Goal: Task Accomplishment & Management: Manage account settings

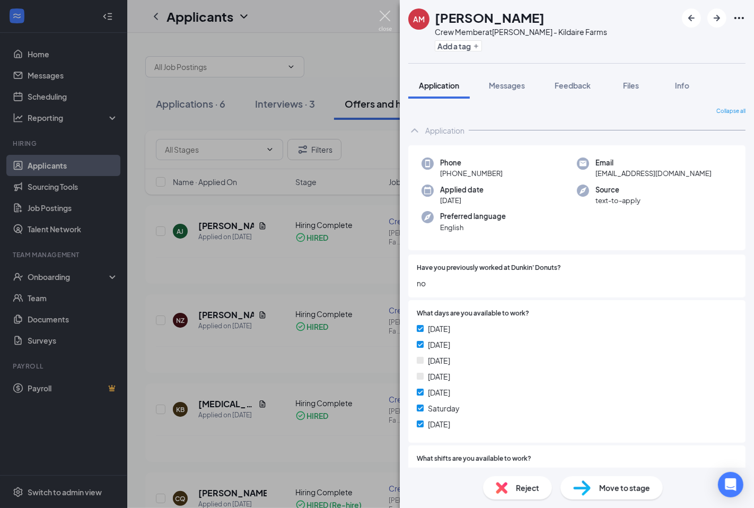
click at [384, 21] on img at bounding box center [384, 21] width 13 height 21
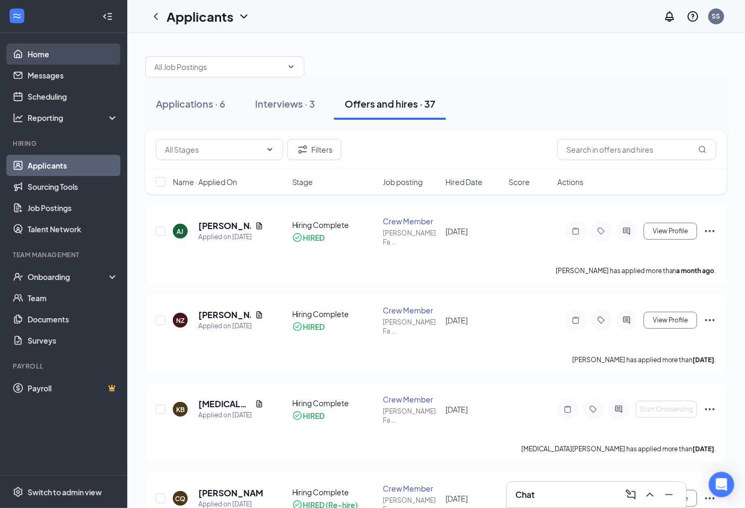
click at [64, 51] on link "Home" at bounding box center [73, 53] width 91 height 21
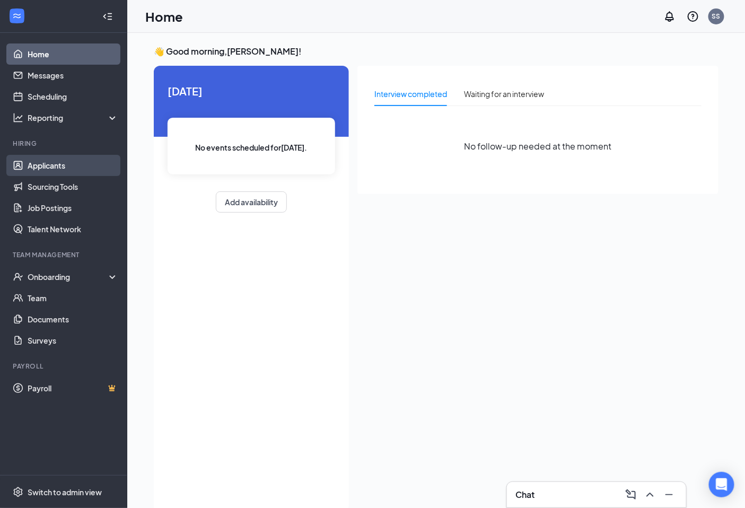
click at [82, 166] on link "Applicants" at bounding box center [73, 165] width 91 height 21
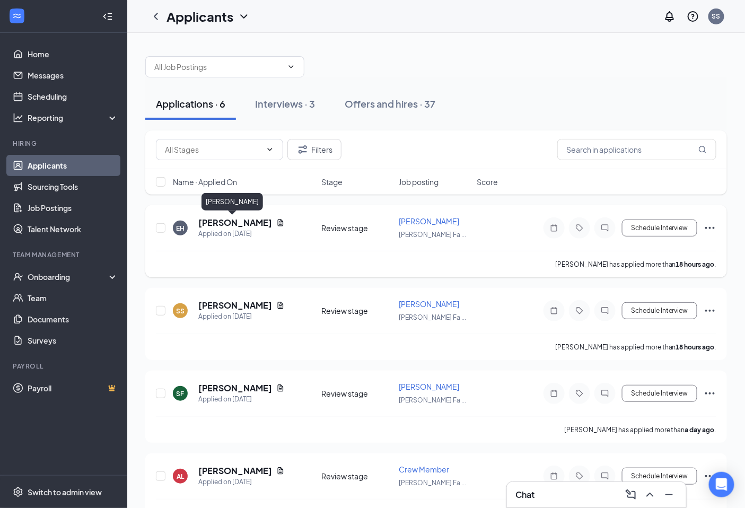
click at [235, 223] on h5 "[PERSON_NAME]" at bounding box center [235, 223] width 74 height 12
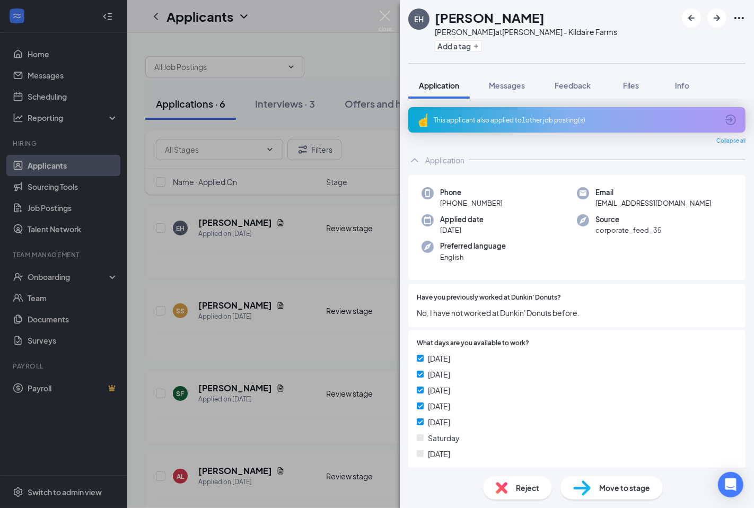
click at [526, 485] on span "Reject" at bounding box center [527, 488] width 23 height 12
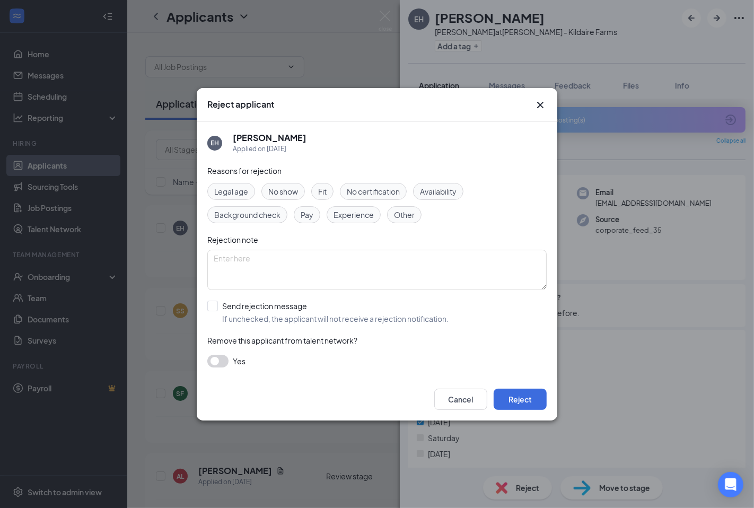
click at [326, 191] on span "Fit" at bounding box center [322, 192] width 8 height 12
click at [528, 396] on button "Reject" at bounding box center [520, 399] width 53 height 21
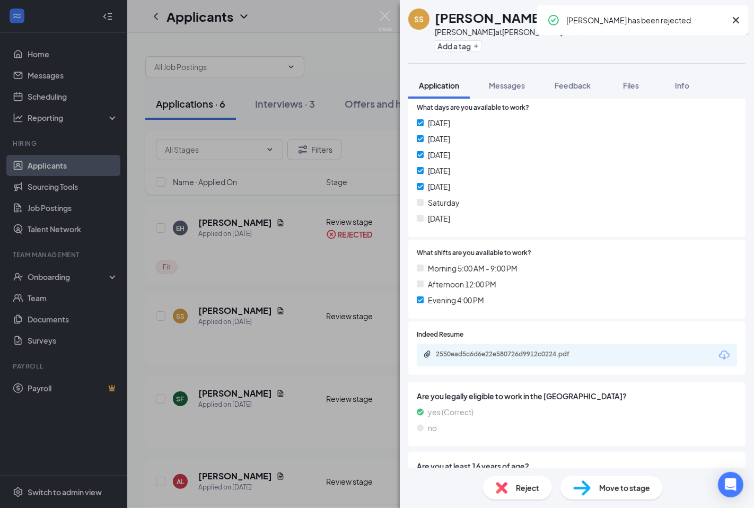
scroll to position [285, 0]
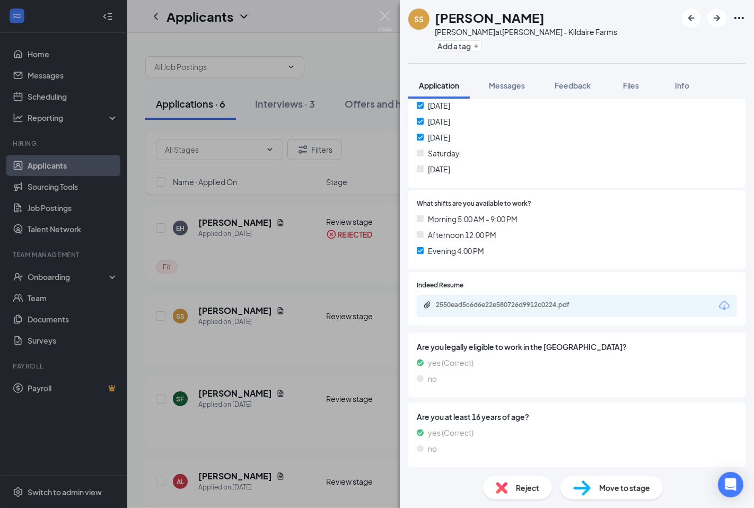
click at [529, 487] on span "Reject" at bounding box center [527, 488] width 23 height 12
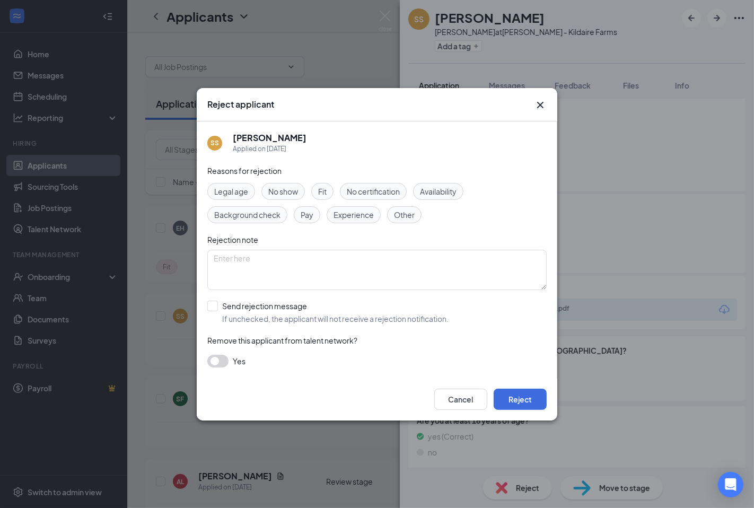
click at [331, 191] on div "Fit" at bounding box center [322, 191] width 22 height 17
click at [531, 398] on button "Reject" at bounding box center [520, 399] width 53 height 21
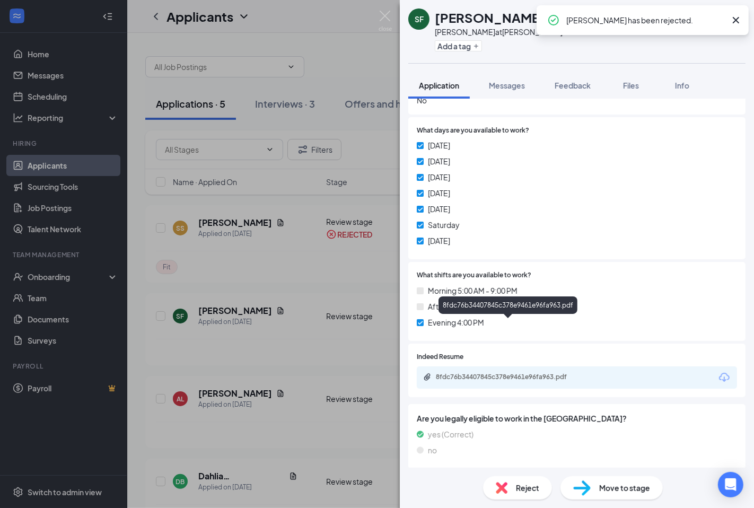
scroll to position [235, 0]
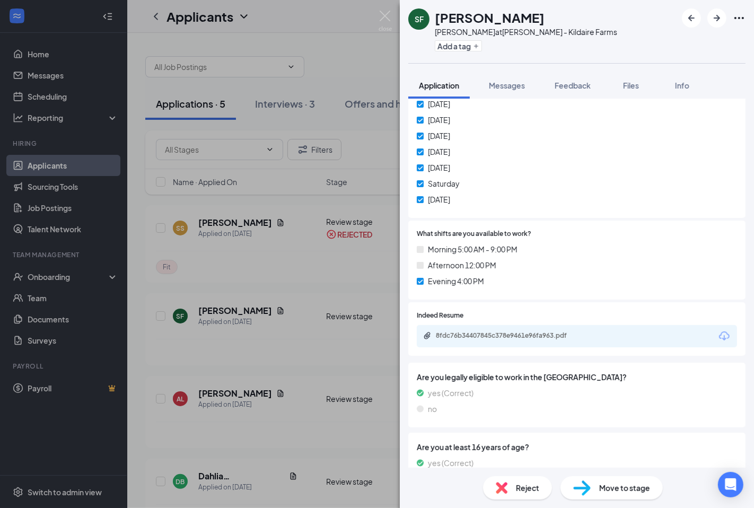
click at [533, 487] on span "Reject" at bounding box center [527, 488] width 23 height 12
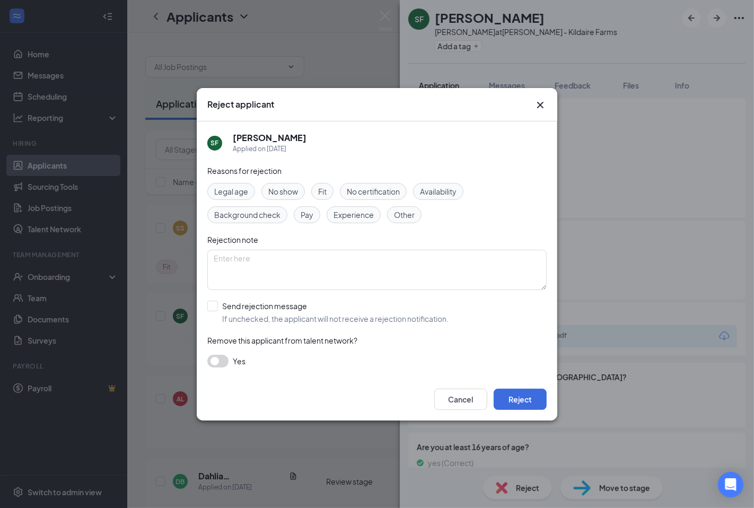
click at [331, 193] on div "Fit" at bounding box center [322, 191] width 22 height 17
click at [522, 400] on button "Reject" at bounding box center [520, 399] width 53 height 21
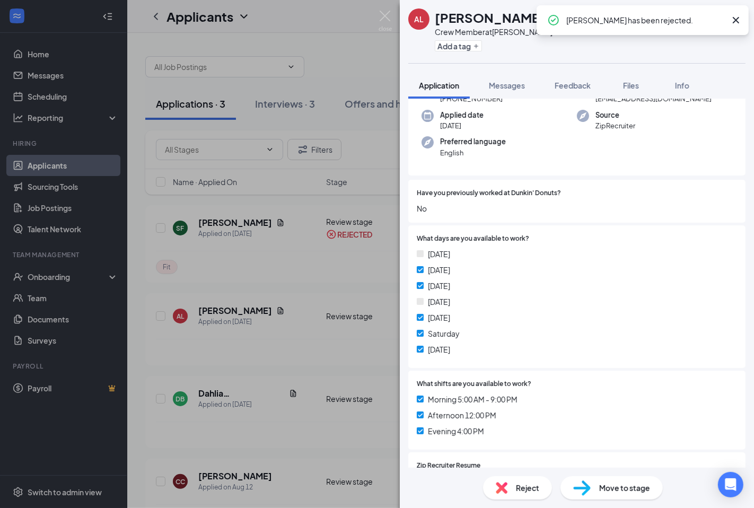
scroll to position [256, 0]
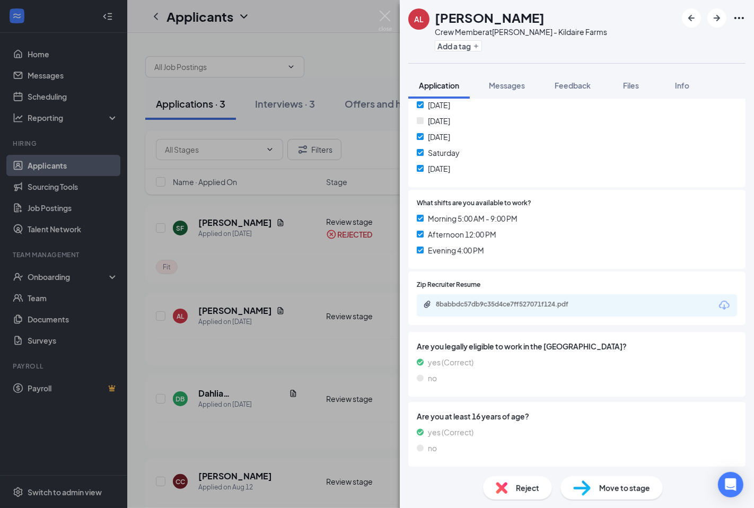
click at [624, 487] on span "Move to stage" at bounding box center [624, 488] width 51 height 12
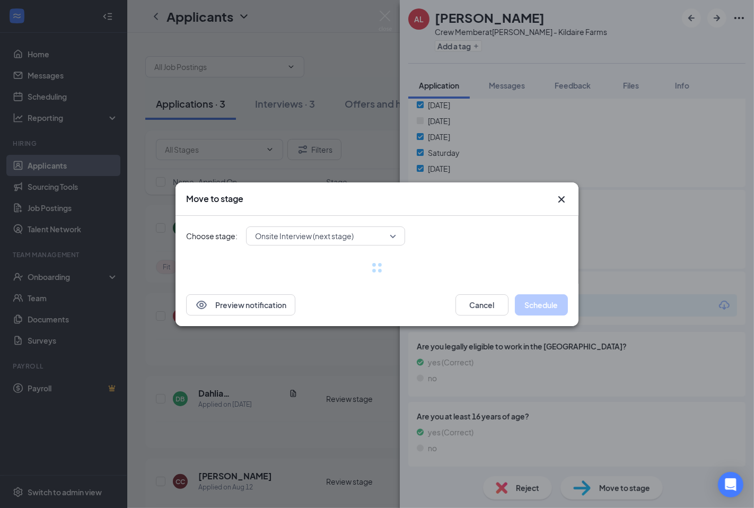
scroll to position [251, 0]
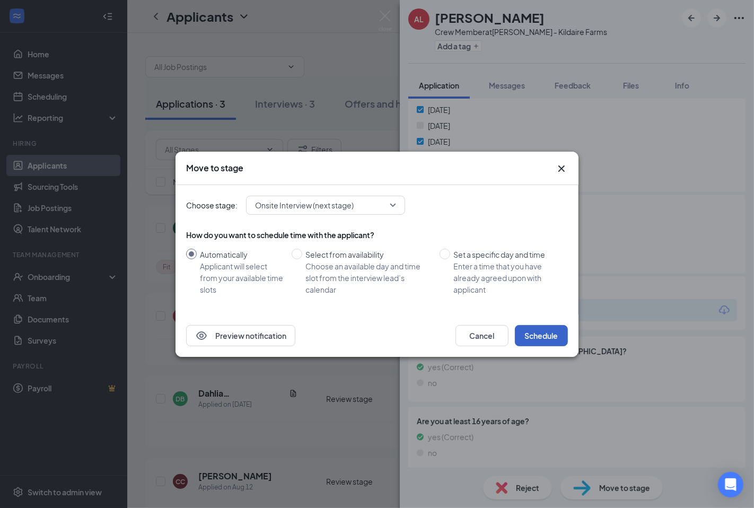
click at [560, 338] on button "Schedule" at bounding box center [541, 335] width 53 height 21
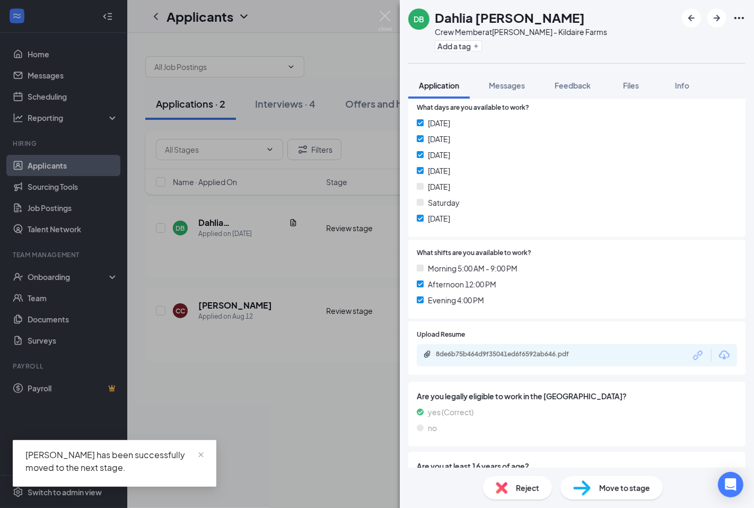
scroll to position [285, 0]
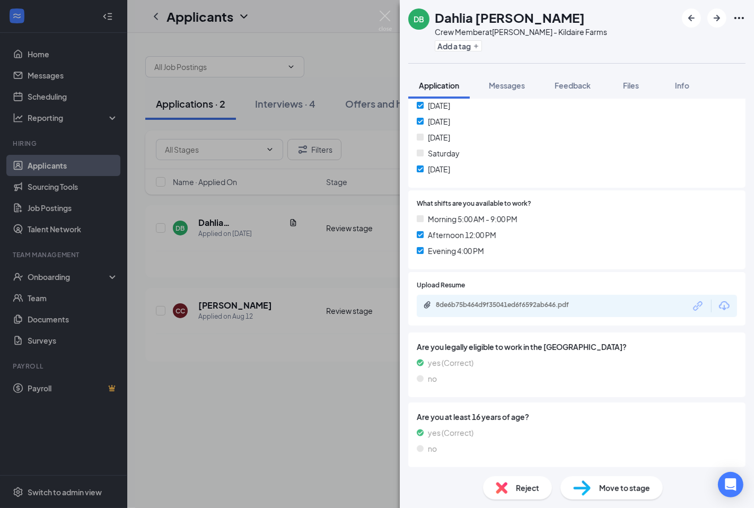
click at [517, 486] on span "Reject" at bounding box center [527, 488] width 23 height 12
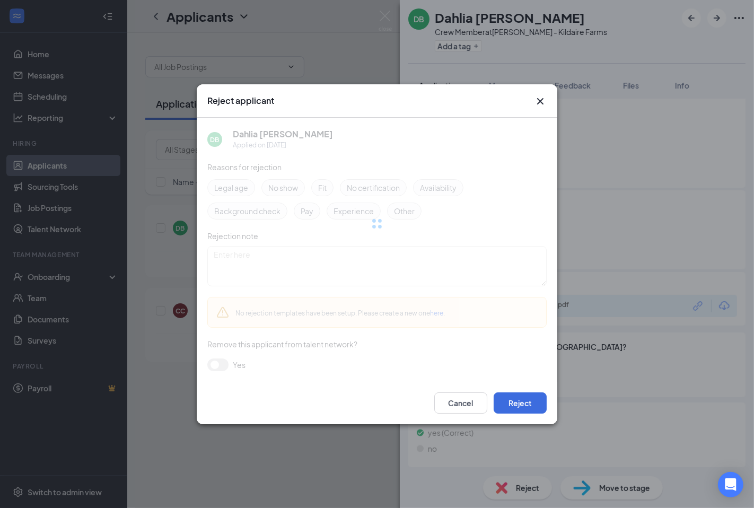
scroll to position [281, 0]
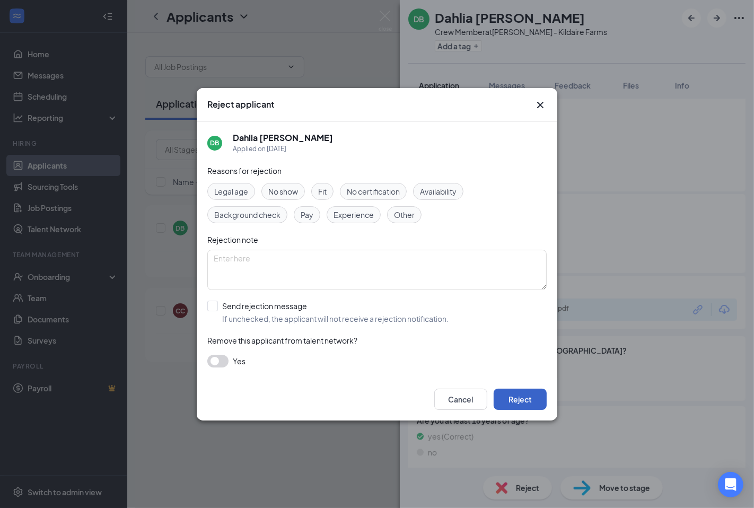
click at [516, 393] on button "Reject" at bounding box center [520, 399] width 53 height 21
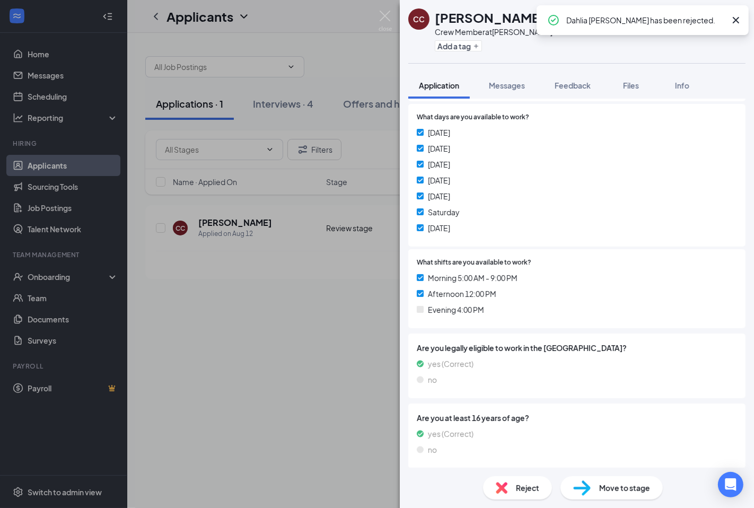
scroll to position [198, 0]
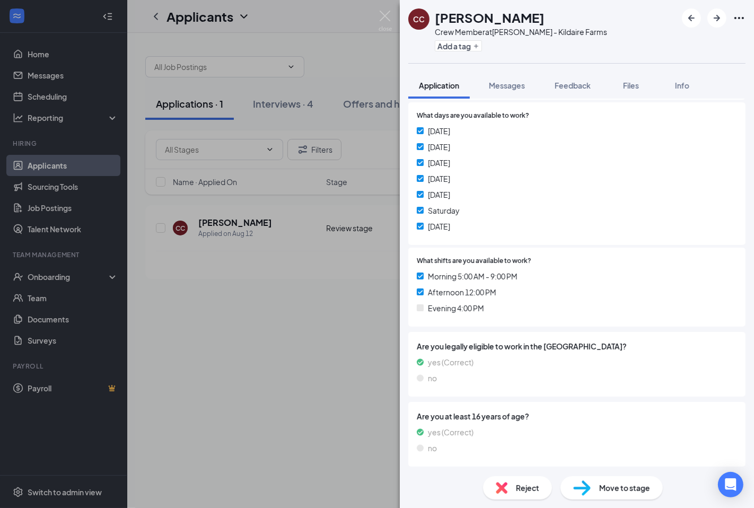
click at [593, 483] on div "Move to stage" at bounding box center [611, 487] width 102 height 23
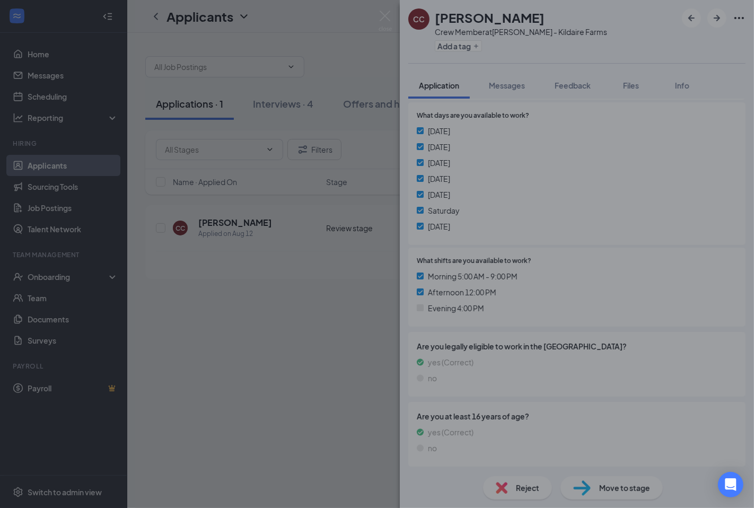
scroll to position [193, 0]
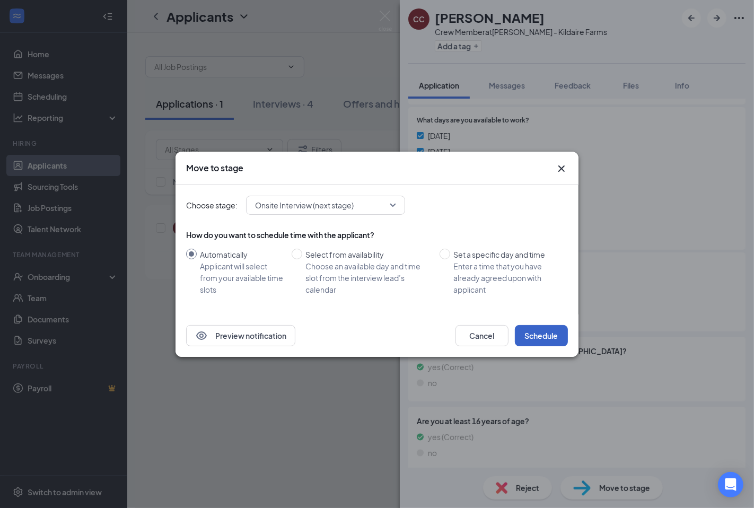
click at [541, 335] on button "Schedule" at bounding box center [541, 335] width 53 height 21
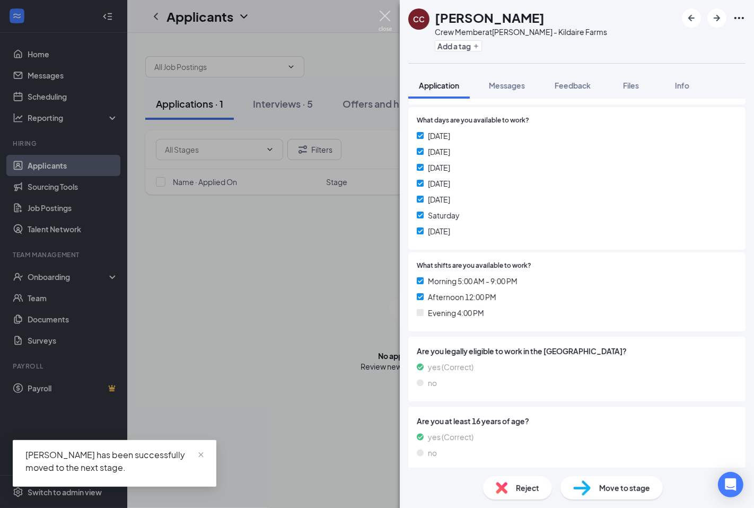
click at [387, 19] on img at bounding box center [384, 21] width 13 height 21
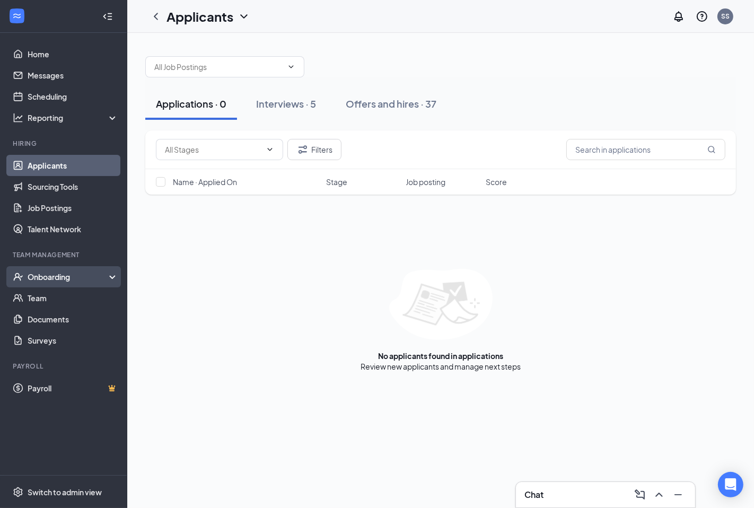
click at [55, 272] on div "Onboarding" at bounding box center [69, 276] width 82 height 11
